Goal: Find specific page/section: Find specific page/section

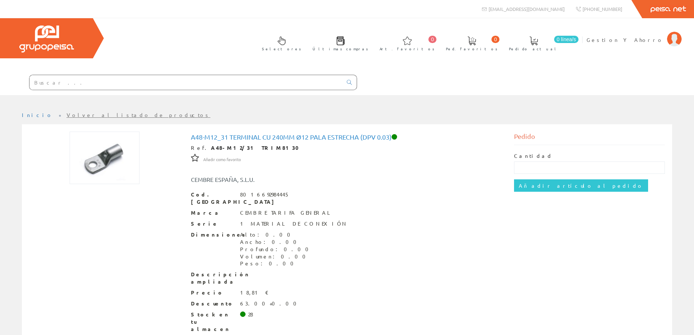
click at [154, 85] on input "text" at bounding box center [186, 82] width 313 height 15
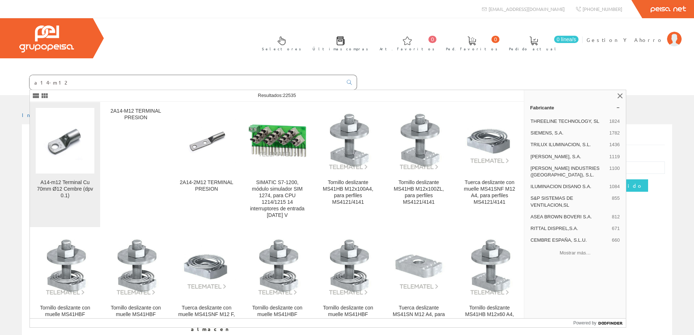
type input "a14-m12"
click at [78, 147] on img at bounding box center [65, 141] width 59 height 44
